Goal: Task Accomplishment & Management: Manage account settings

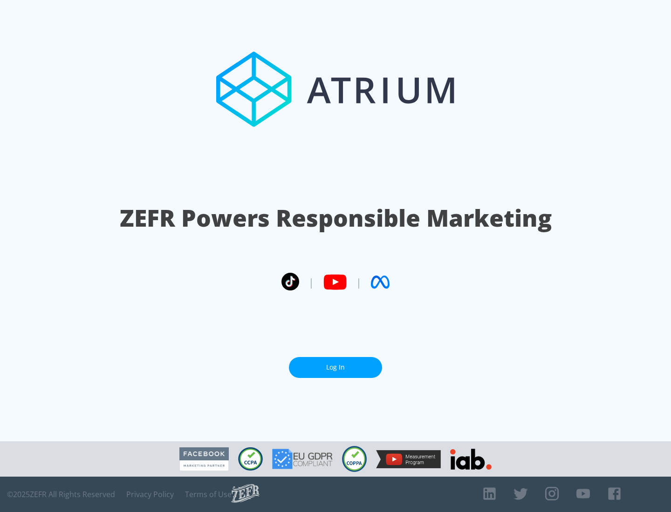
click at [335, 364] on link "Log In" at bounding box center [335, 367] width 93 height 21
